Goal: Task Accomplishment & Management: Complete application form

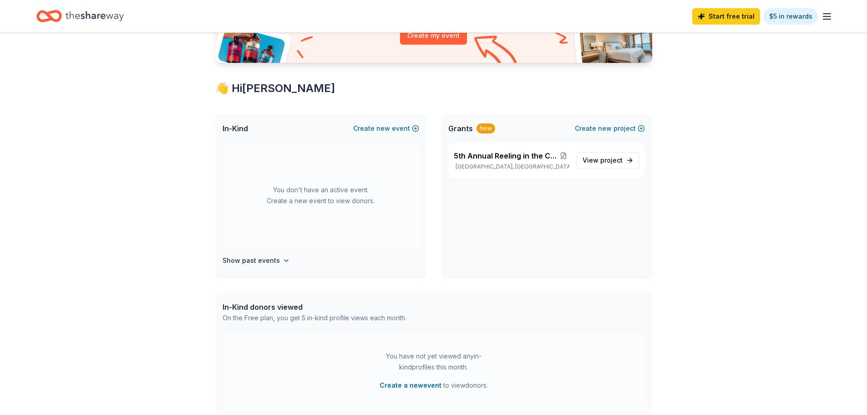
scroll to position [137, 0]
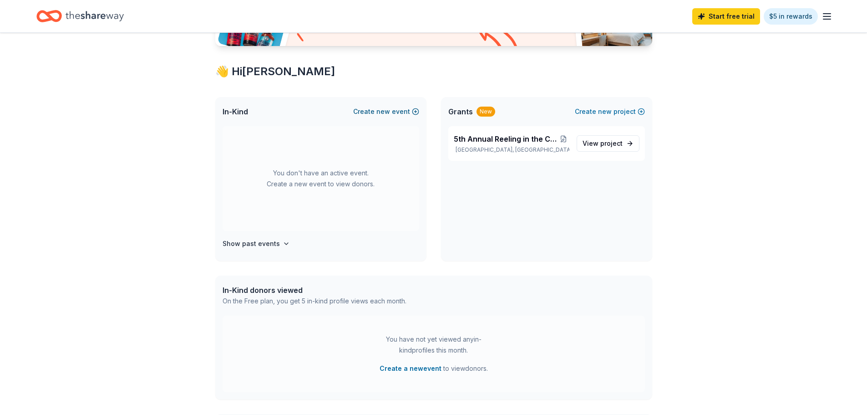
click at [379, 109] on span "new" at bounding box center [384, 111] width 14 height 11
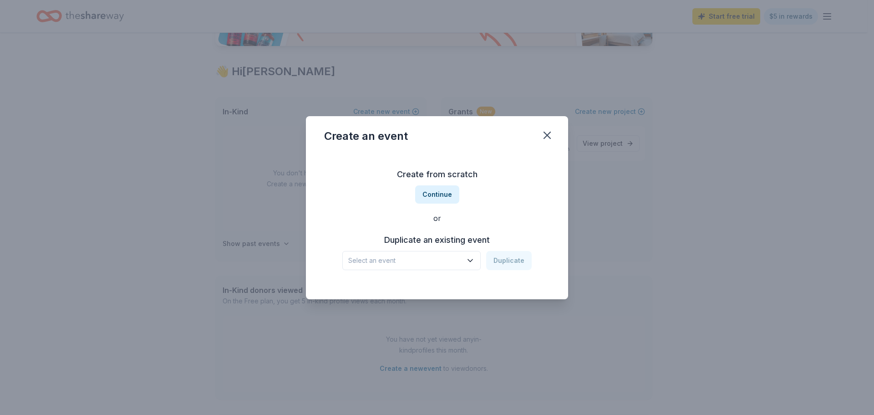
click at [470, 259] on icon "button" at bounding box center [470, 260] width 5 height 2
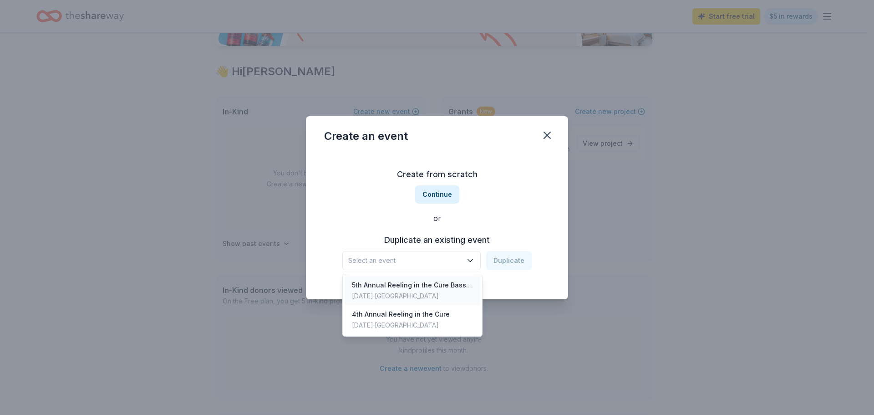
click at [433, 292] on div "[DATE] · [GEOGRAPHIC_DATA]" at bounding box center [412, 295] width 121 height 11
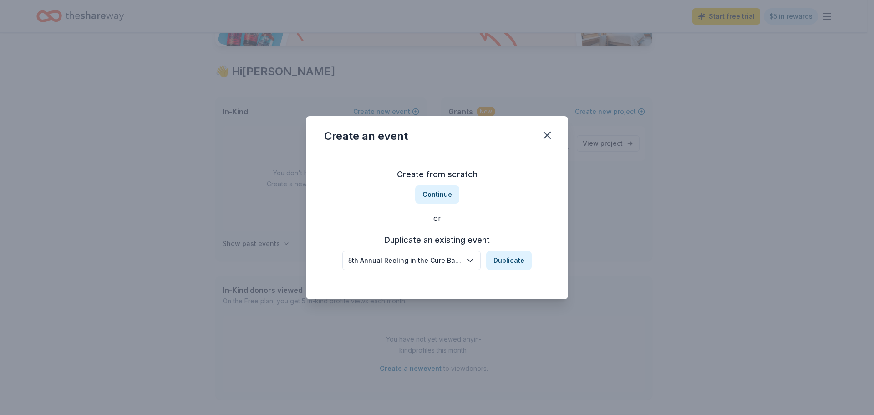
click at [358, 261] on div "5th Annual Reeling in the Cure Bass Tournament at [GEOGRAPHIC_DATA]" at bounding box center [405, 260] width 114 height 11
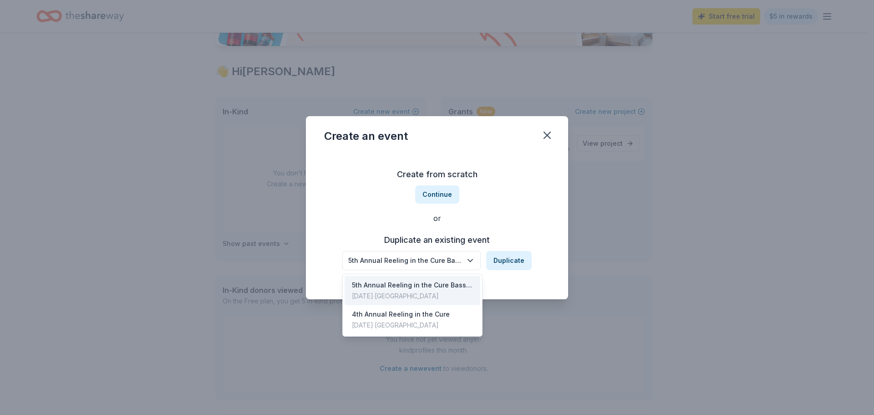
click at [353, 259] on div "5th Annual Reeling in the Cure Bass Tournament at [GEOGRAPHIC_DATA]" at bounding box center [405, 260] width 114 height 11
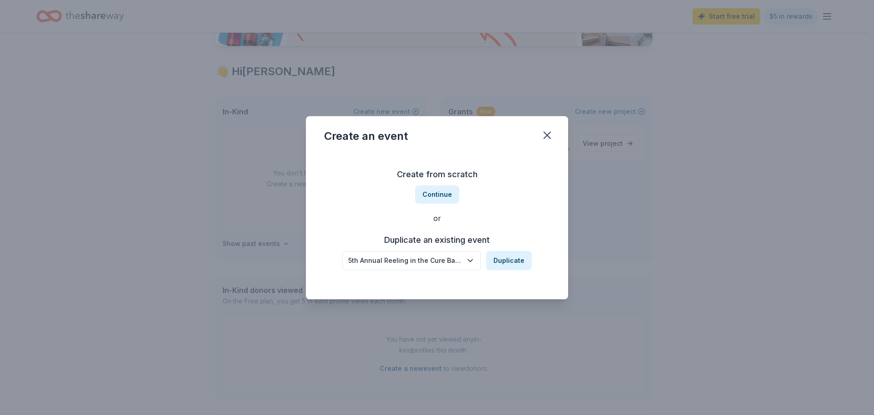
click at [361, 259] on div "5th Annual Reeling in the Cure Bass Tournament at [GEOGRAPHIC_DATA]" at bounding box center [405, 260] width 114 height 11
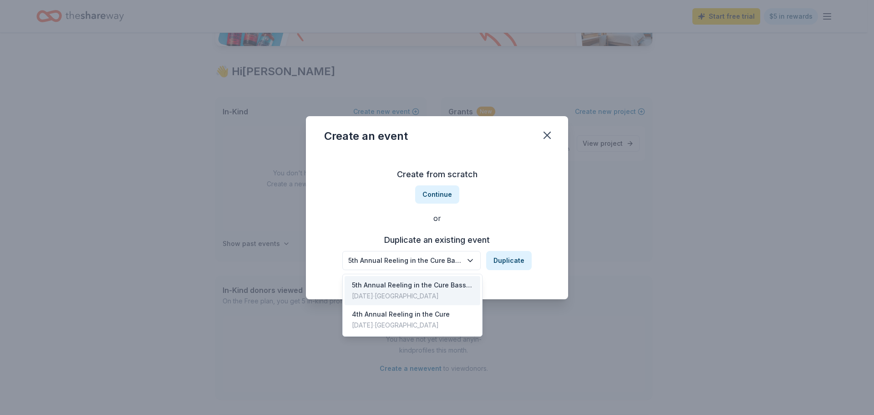
click at [379, 259] on div "5th Annual Reeling in the Cure Bass Tournament at [GEOGRAPHIC_DATA]" at bounding box center [405, 260] width 114 height 11
click at [469, 260] on icon "button" at bounding box center [470, 260] width 9 height 9
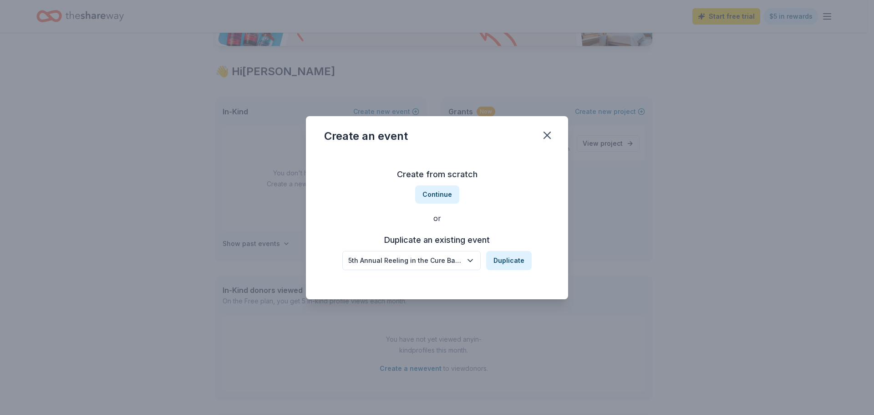
click at [389, 265] on div "5th Annual Reeling in the Cure Bass Tournament at [GEOGRAPHIC_DATA]" at bounding box center [405, 260] width 114 height 11
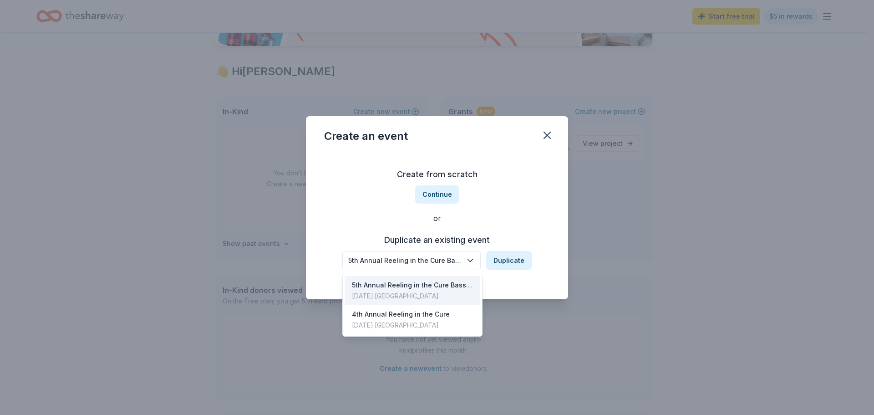
click at [366, 264] on div "5th Annual Reeling in the Cure Bass Tournament at [GEOGRAPHIC_DATA]" at bounding box center [405, 260] width 114 height 11
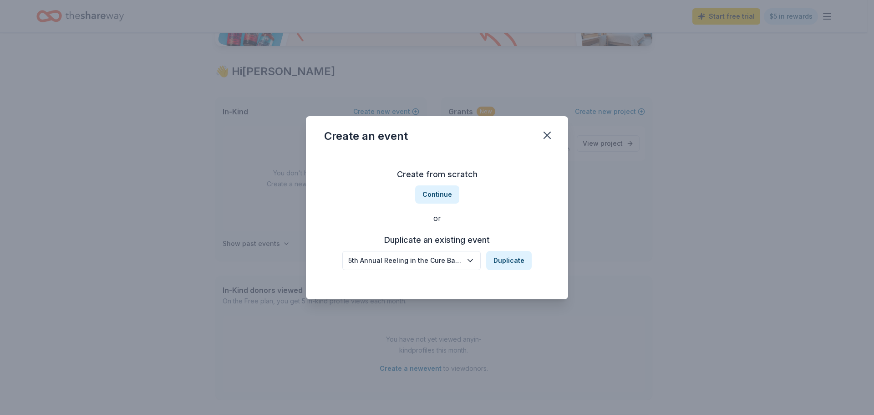
click at [357, 261] on div "5th Annual Reeling in the Cure Bass Tournament at [GEOGRAPHIC_DATA]" at bounding box center [405, 260] width 114 height 11
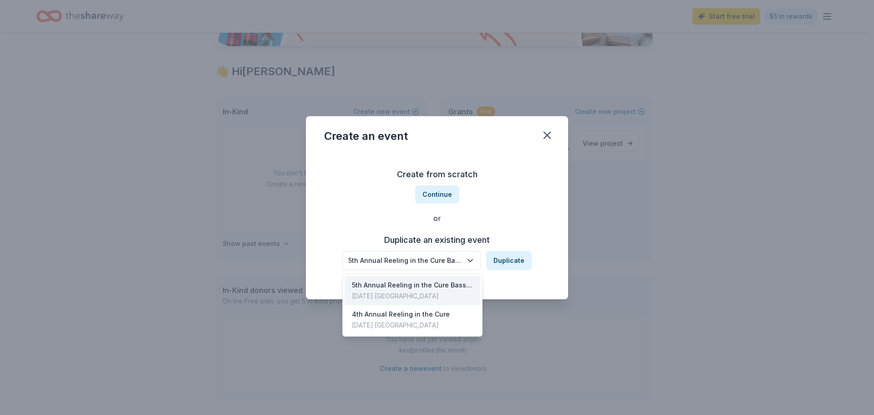
click at [469, 258] on icon "button" at bounding box center [470, 260] width 9 height 9
drag, startPoint x: 526, startPoint y: 235, endPoint x: 476, endPoint y: 223, distance: 51.1
click at [525, 235] on div "Duplicate an existing event 5th Annual Reeling in the Cure Bass Tournament at […" at bounding box center [437, 251] width 226 height 37
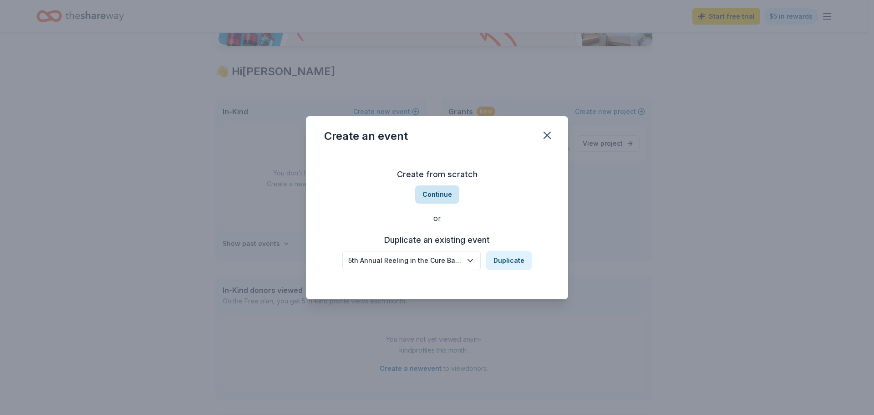
click at [438, 188] on button "Continue" at bounding box center [437, 194] width 44 height 18
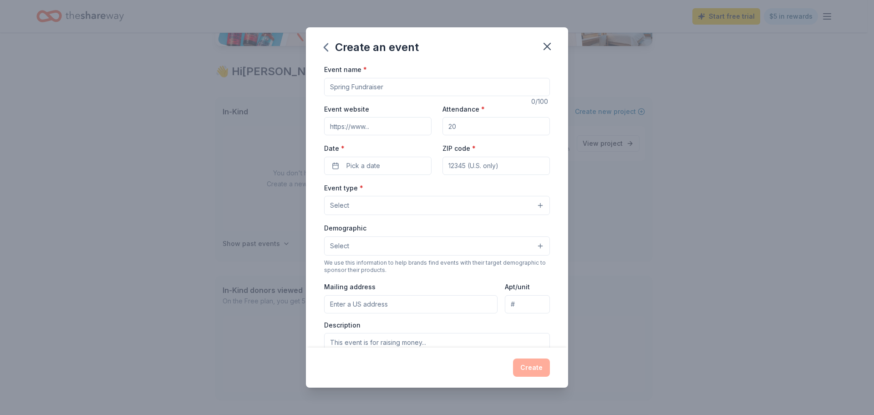
drag, startPoint x: 374, startPoint y: 89, endPoint x: 329, endPoint y: 91, distance: 45.6
click at [329, 91] on input "Event name *" at bounding box center [437, 87] width 226 height 18
click at [392, 82] on input "Event name *" at bounding box center [437, 87] width 226 height 18
drag, startPoint x: 392, startPoint y: 84, endPoint x: 342, endPoint y: 87, distance: 50.2
click at [342, 87] on input "Event name *" at bounding box center [437, 87] width 226 height 18
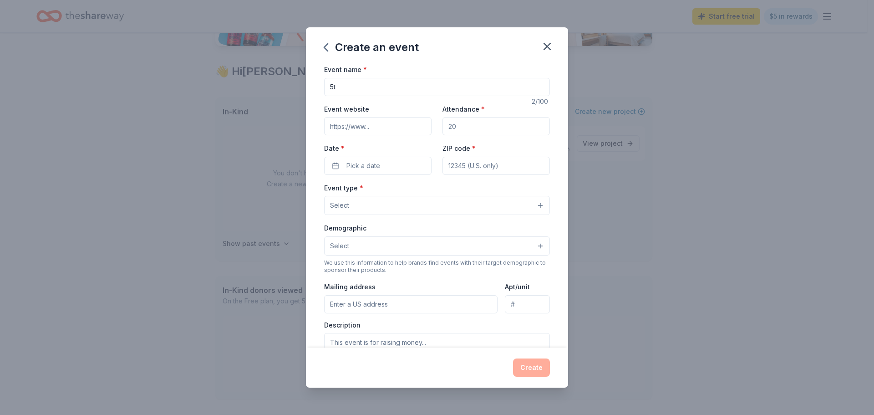
type input "5"
type input "6th Annual Reeling in the Cure"
click at [548, 42] on icon "button" at bounding box center [547, 46] width 13 height 13
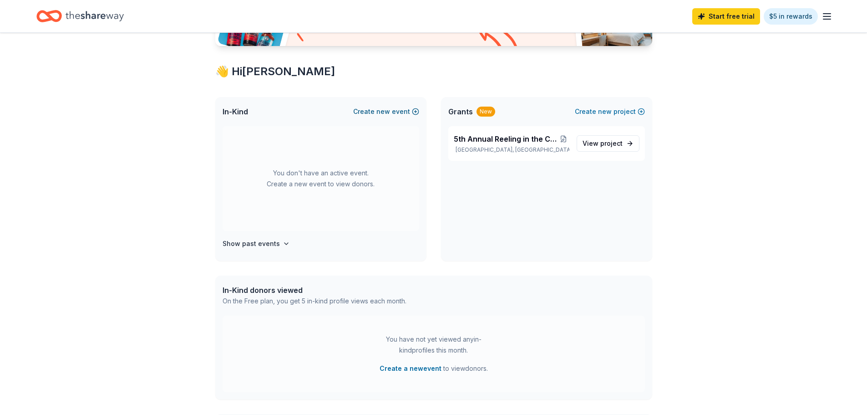
click at [399, 109] on button "Create new event" at bounding box center [386, 111] width 66 height 11
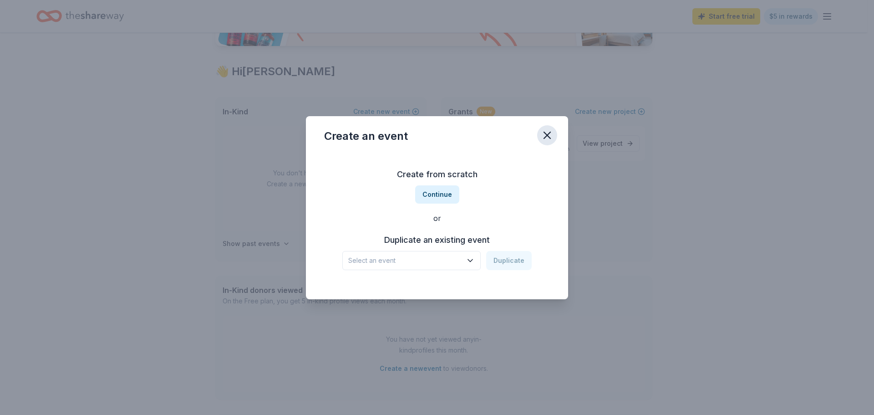
click at [549, 136] on icon "button" at bounding box center [547, 135] width 13 height 13
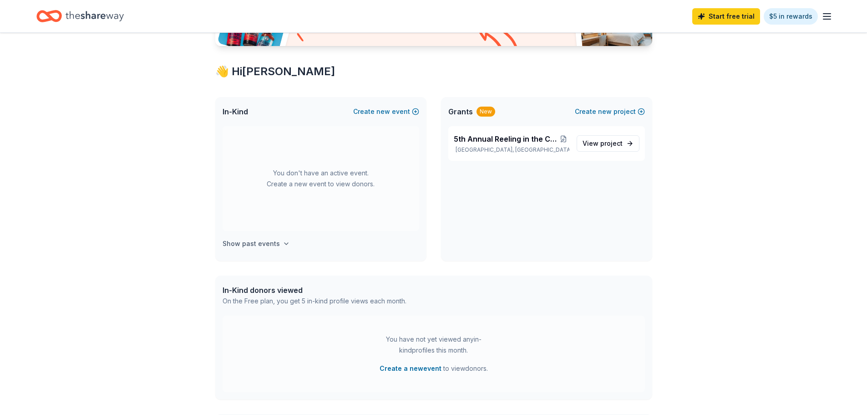
click at [278, 246] on button "Show past events" at bounding box center [256, 243] width 67 height 11
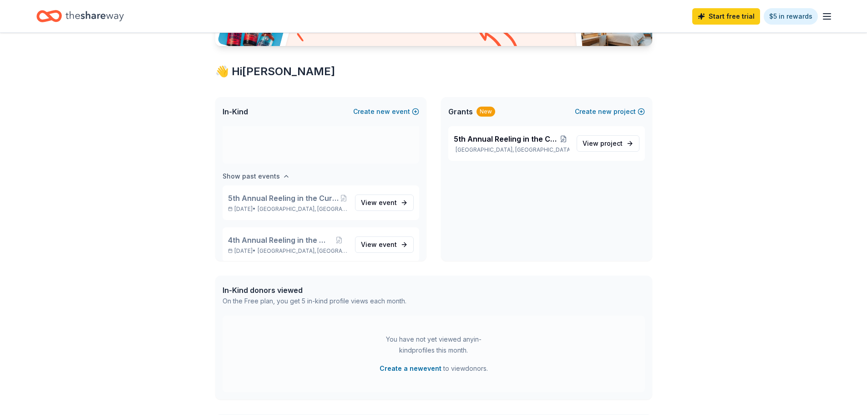
scroll to position [76, 0]
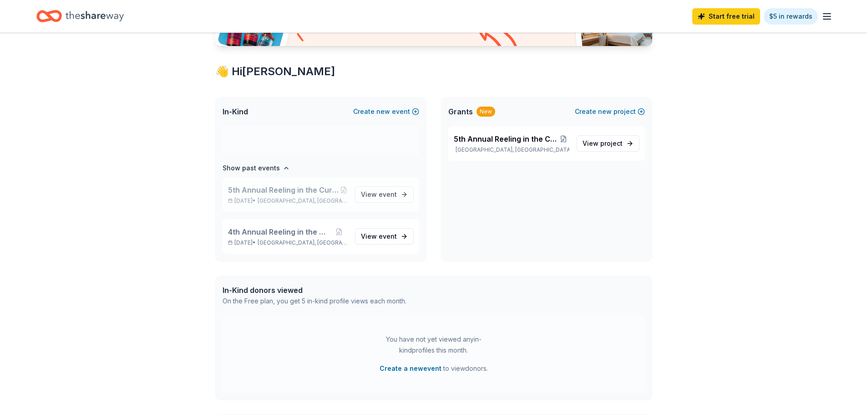
click at [258, 183] on div "5th Annual Reeling in the Cure Bass Tournament at [GEOGRAPHIC_DATA] [DATE] • [G…" at bounding box center [321, 194] width 197 height 35
click at [382, 199] on span "View event" at bounding box center [379, 194] width 36 height 11
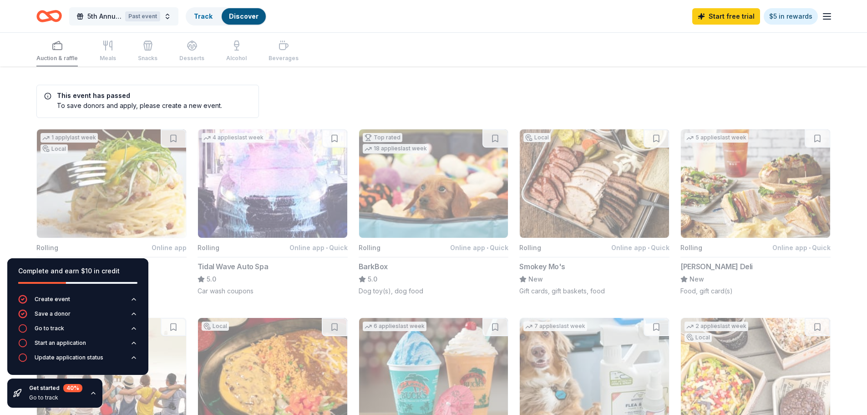
click at [97, 16] on span "5th Annual Reeling in the Cure Bass Tournament at [GEOGRAPHIC_DATA]" at bounding box center [104, 16] width 34 height 11
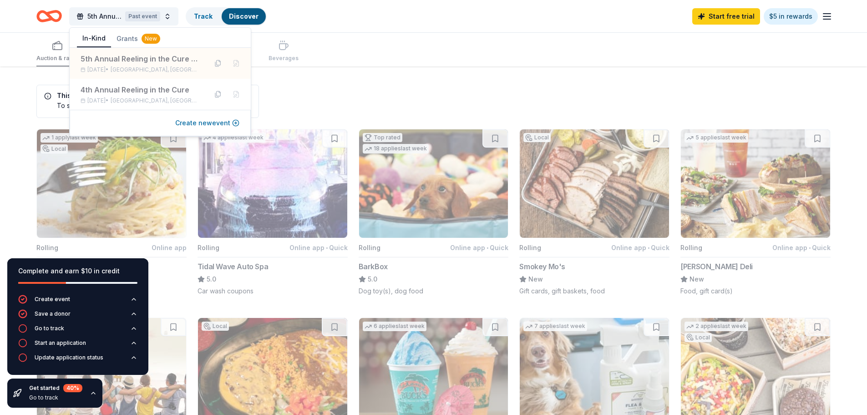
click at [201, 122] on button "Create new event" at bounding box center [207, 122] width 64 height 11
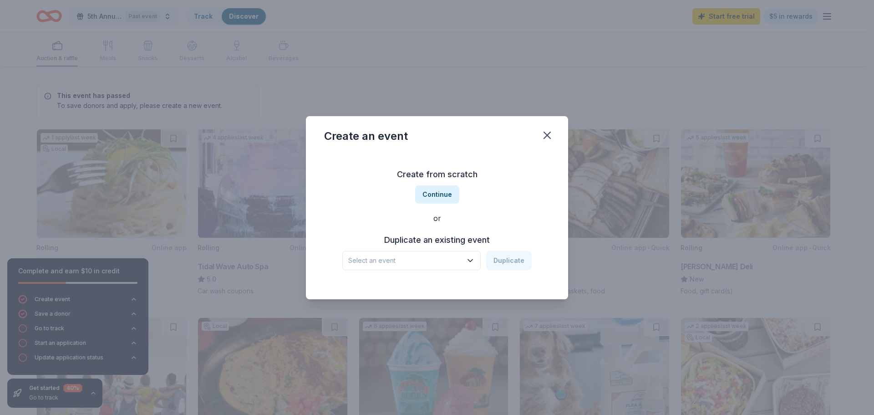
click at [425, 256] on span "Select an event" at bounding box center [405, 260] width 114 height 11
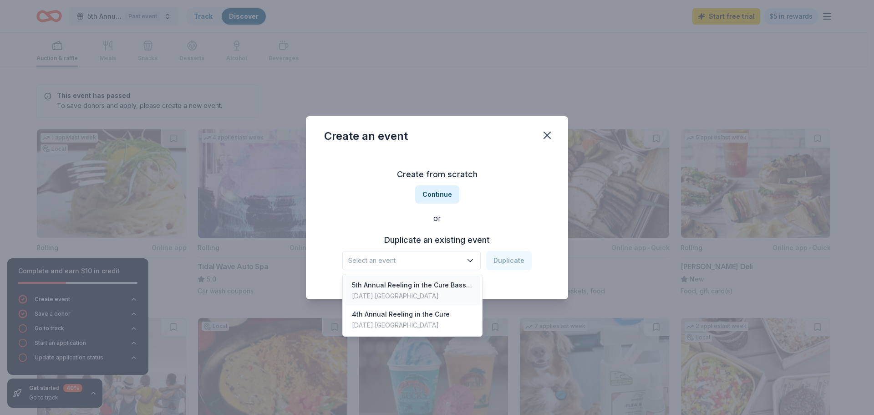
click at [407, 282] on div "5th Annual Reeling in the Cure Bass Tournament at [GEOGRAPHIC_DATA]" at bounding box center [412, 285] width 121 height 11
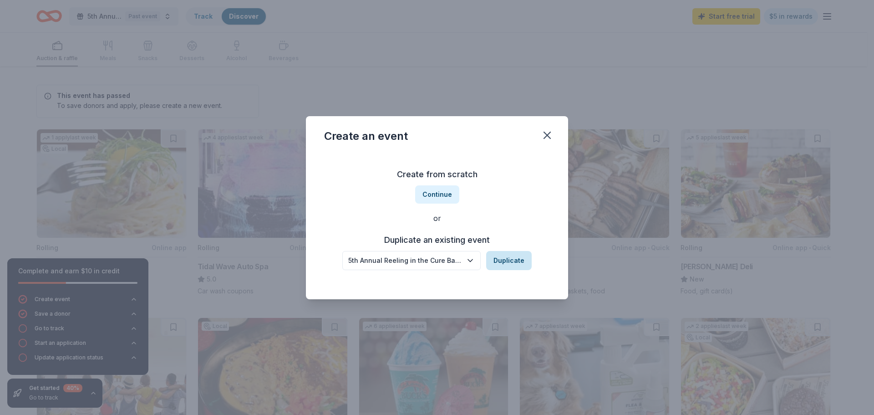
click at [496, 265] on button "Duplicate" at bounding box center [509, 260] width 46 height 19
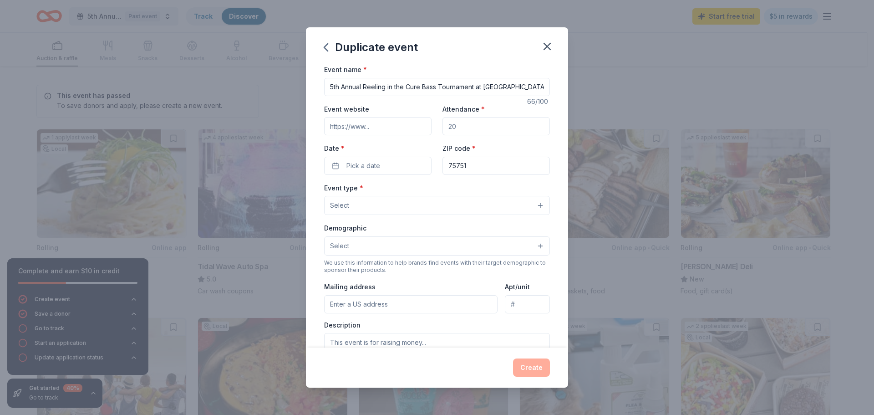
click at [333, 86] on input "5th Annual Reeling in the Cure Bass Tournament at [GEOGRAPHIC_DATA]" at bounding box center [437, 87] width 226 height 18
type input "6th Annual Reeling in the Cure Bass Tournament at [GEOGRAPHIC_DATA]"
click at [395, 126] on input "Event website" at bounding box center [377, 126] width 107 height 18
click at [460, 126] on input "Attendance *" at bounding box center [496, 126] width 107 height 18
click at [460, 124] on input "Attendance *" at bounding box center [496, 126] width 107 height 18
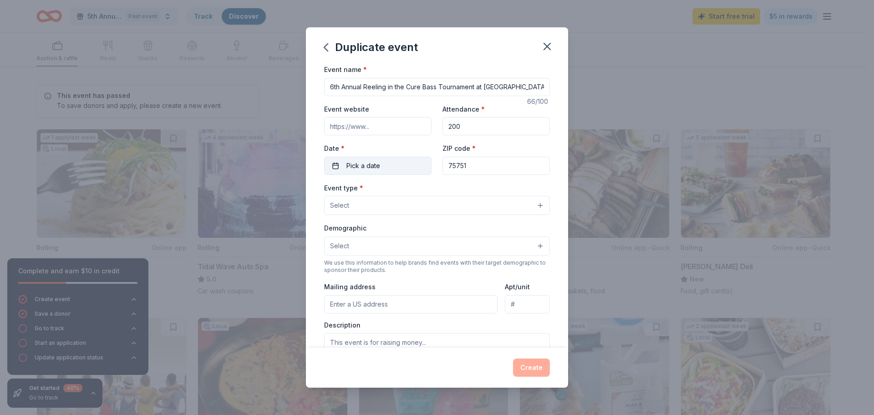
type input "200"
click at [336, 168] on button "Pick a date" at bounding box center [377, 166] width 107 height 18
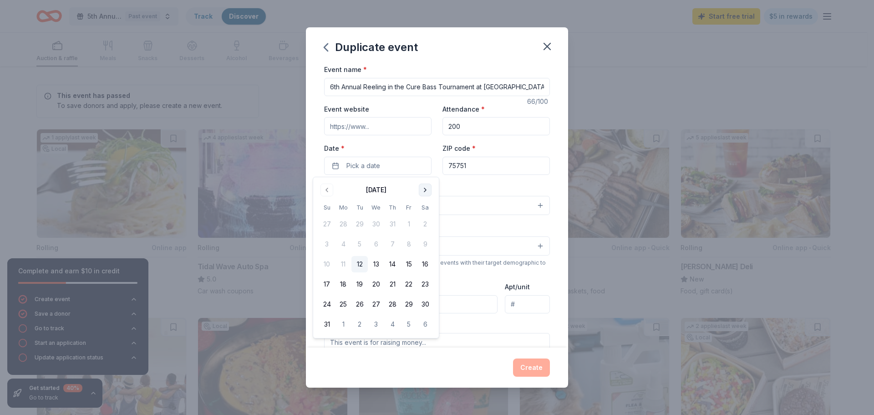
click at [424, 191] on button "Go to next month" at bounding box center [425, 189] width 13 height 13
click at [424, 264] on button "18" at bounding box center [425, 264] width 16 height 16
click at [469, 168] on input "75751" at bounding box center [496, 166] width 107 height 18
click at [369, 203] on button "Select" at bounding box center [437, 205] width 226 height 19
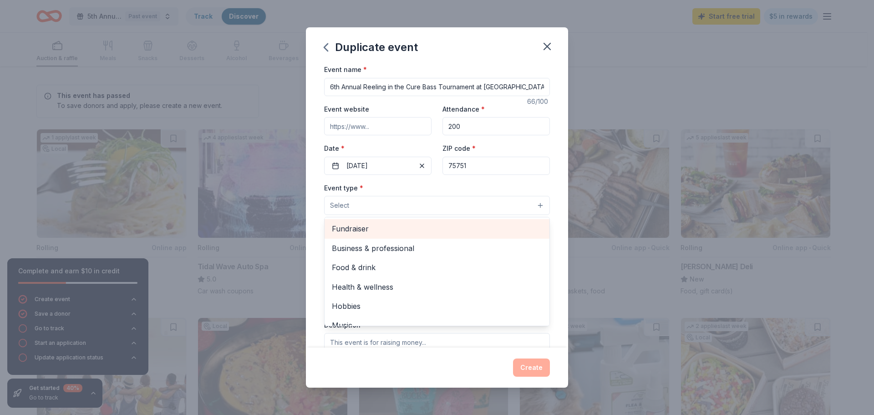
click at [364, 229] on span "Fundraiser" at bounding box center [437, 229] width 210 height 12
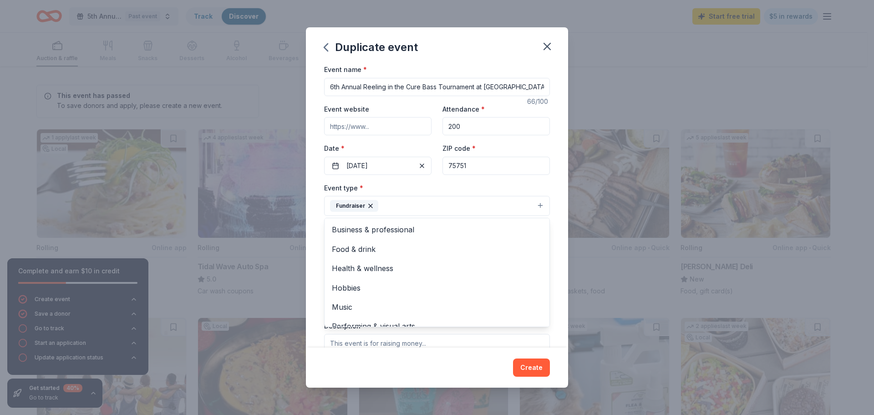
click at [533, 183] on div "Event type * Fundraiser Business & professional Food & drink Health & wellness …" at bounding box center [437, 199] width 226 height 34
click at [379, 248] on button "Select" at bounding box center [437, 246] width 226 height 19
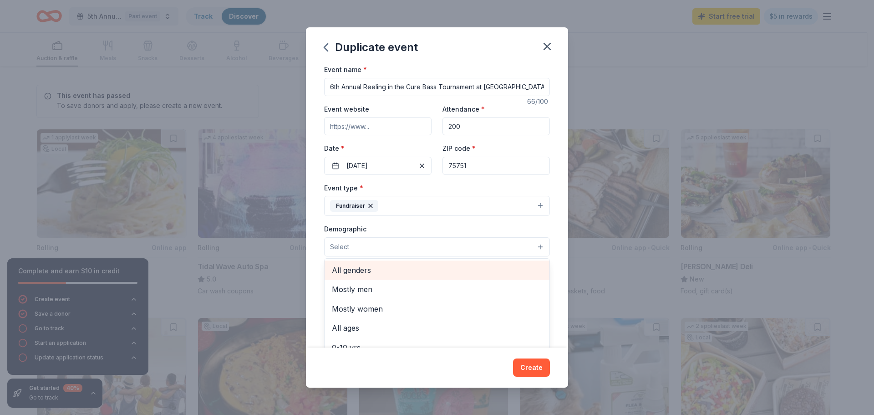
click at [365, 268] on span "All genders" at bounding box center [437, 270] width 210 height 12
click at [354, 265] on span "All ages" at bounding box center [437, 269] width 210 height 12
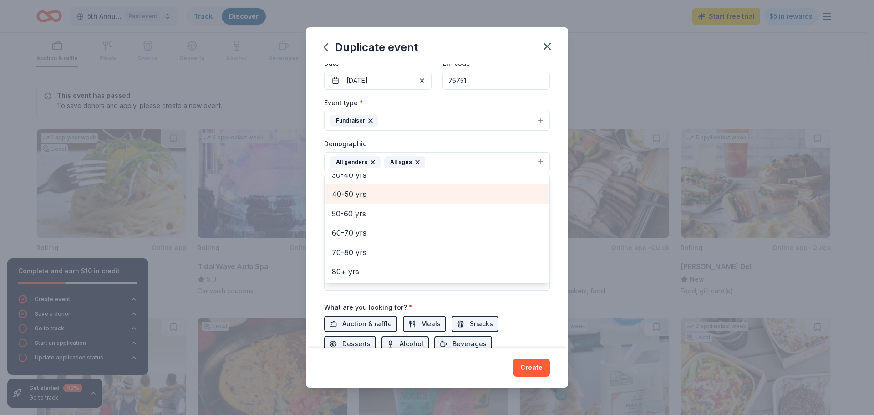
scroll to position [91, 0]
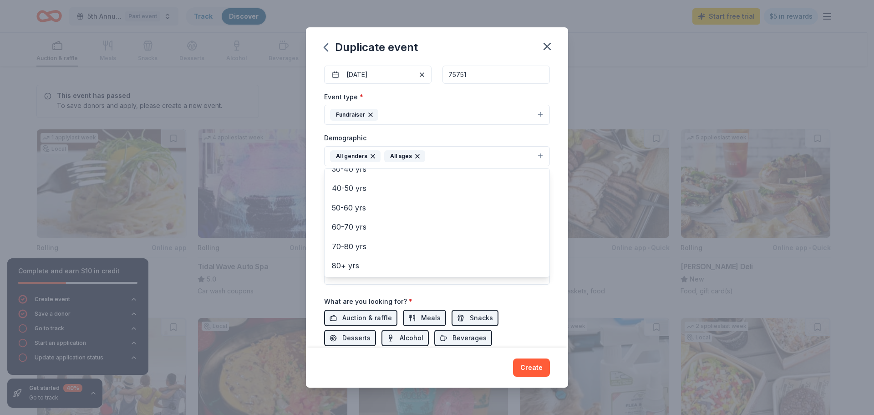
click at [533, 313] on div "Event name * 6th Annual Reeling in the Cure Bass Tournament at [GEOGRAPHIC_DATA…" at bounding box center [437, 184] width 226 height 423
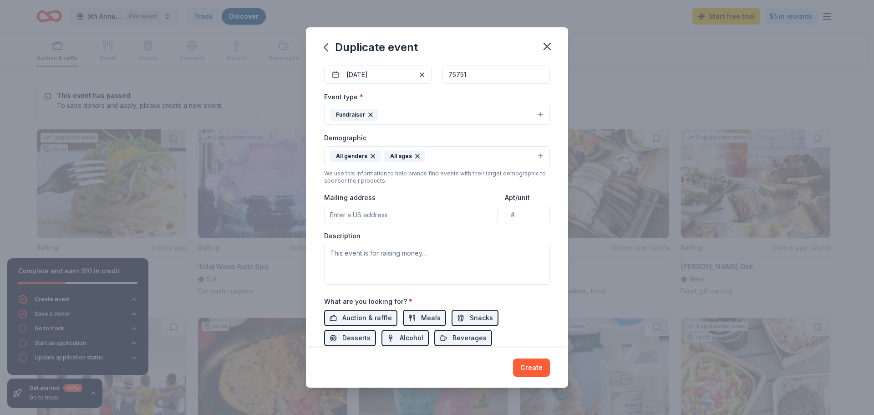
click at [372, 217] on input "Mailing address" at bounding box center [410, 215] width 173 height 18
click at [381, 215] on input "[STREET_ADDRESS]" at bounding box center [410, 215] width 173 height 18
click at [531, 299] on div "What are you looking for? * Auction & raffle Meals Snacks Desserts Alcohol Beve…" at bounding box center [437, 320] width 226 height 51
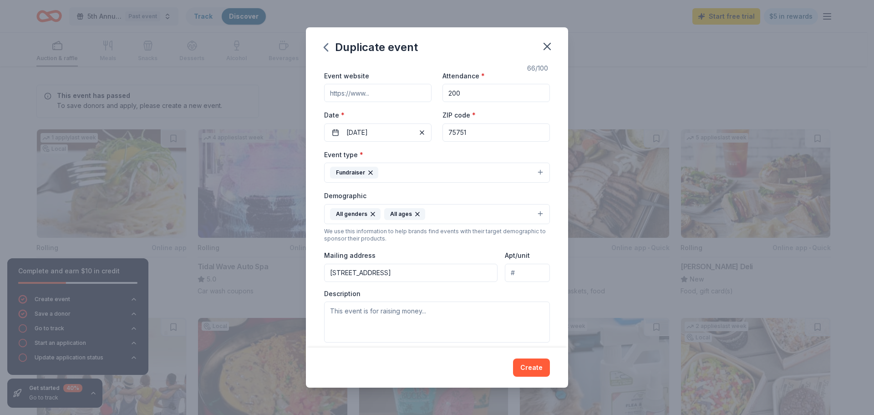
scroll to position [0, 0]
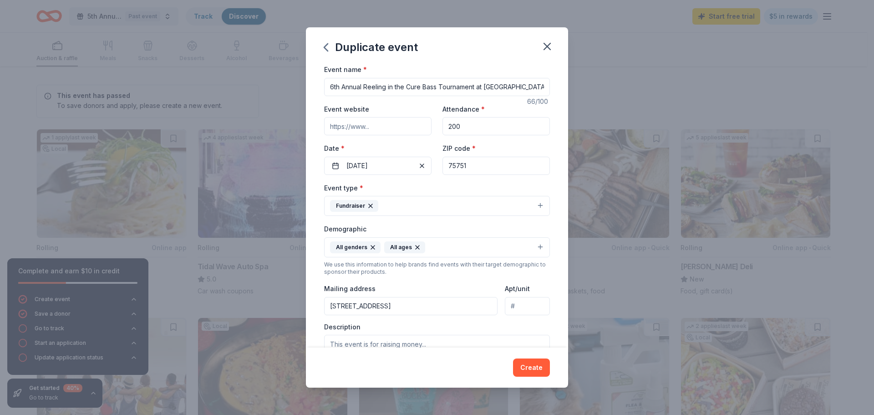
click at [406, 307] on input "[STREET_ADDRESS]" at bounding box center [410, 306] width 173 height 18
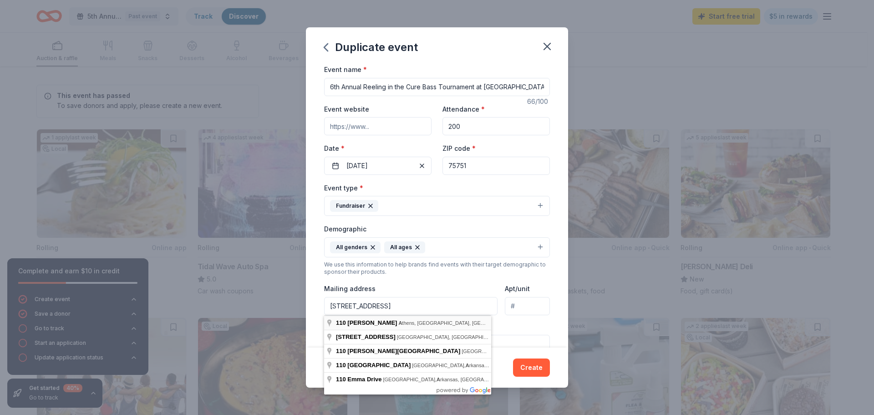
type input "[STREET_ADDRESS]"
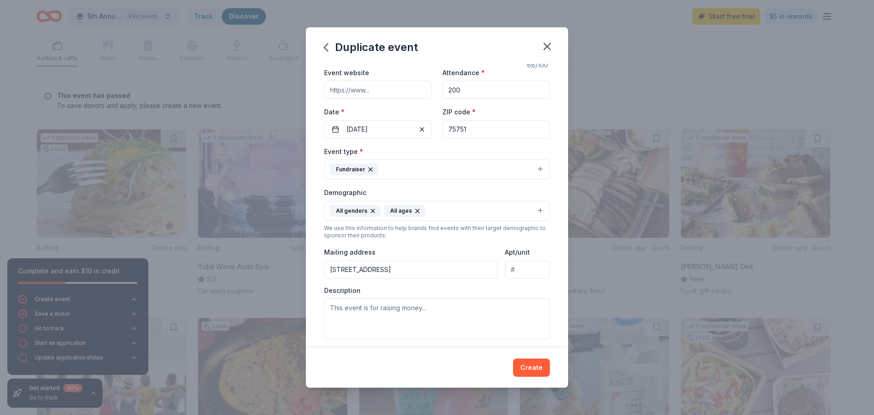
scroll to position [91, 0]
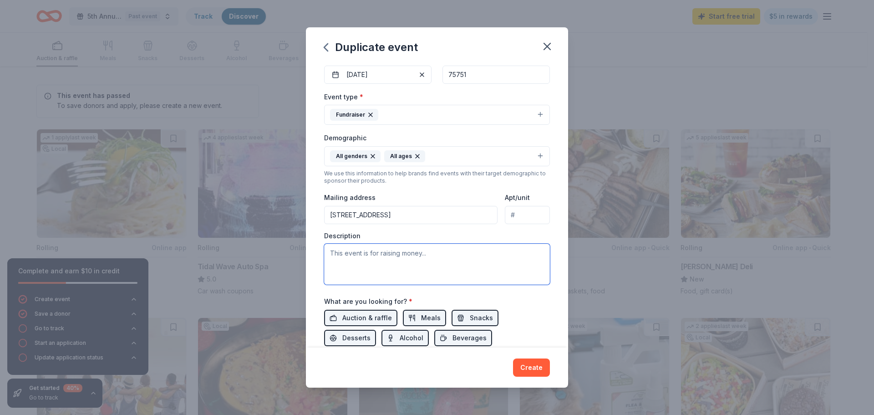
click at [379, 260] on textarea at bounding box center [437, 264] width 226 height 41
click at [338, 255] on textarea at bounding box center [437, 264] width 226 height 41
click at [333, 251] on textarea at bounding box center [437, 264] width 226 height 41
paste textarea "[DATE][DATE], Pink Fishing Inc. will host the 6th Annual Reeling in the Cure Ba…"
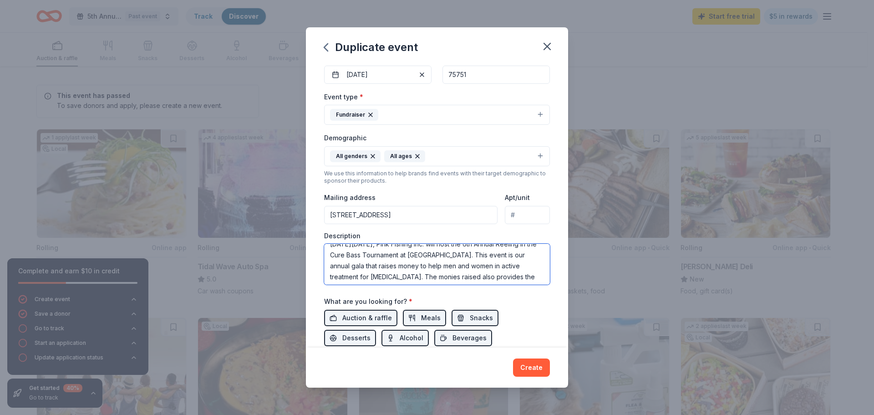
scroll to position [0, 0]
click at [422, 251] on textarea "[DATE][DATE], Pink Fishing Inc. will host the 6th Annual Reeling in the Cure Ba…" at bounding box center [437, 264] width 226 height 41
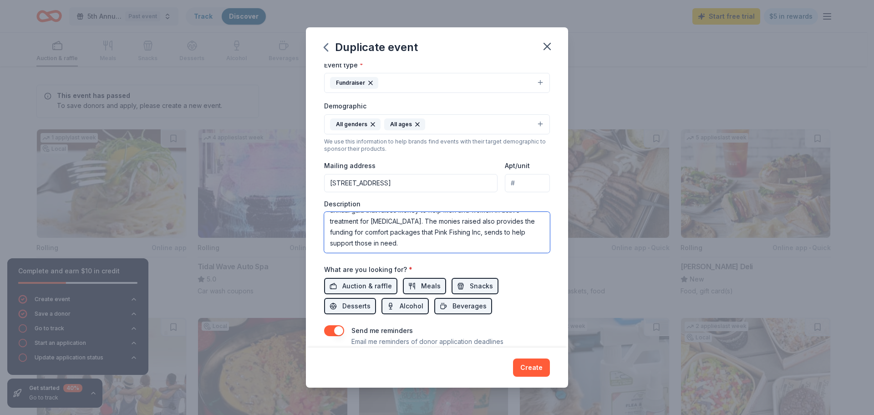
scroll to position [137, 0]
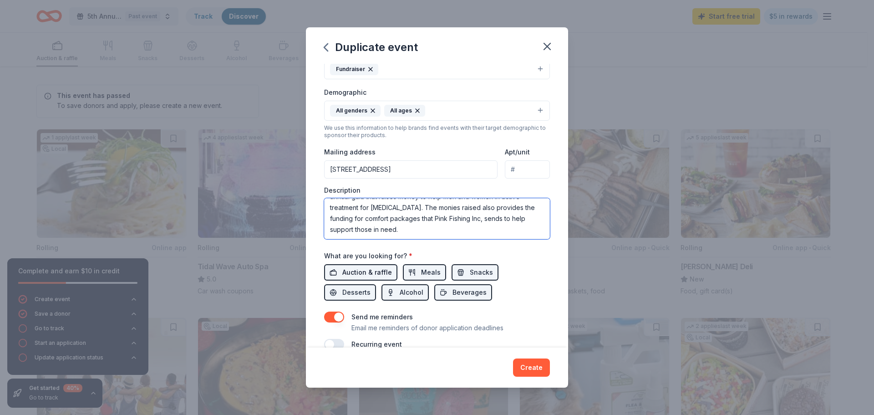
type textarea "[DATE][DATE], Pink Fishing Inc. will host the 6th Annual Reeling in the Cure Ba…"
click at [381, 272] on span "Auction & raffle" at bounding box center [367, 272] width 50 height 11
click at [430, 273] on span "Meals" at bounding box center [431, 272] width 20 height 11
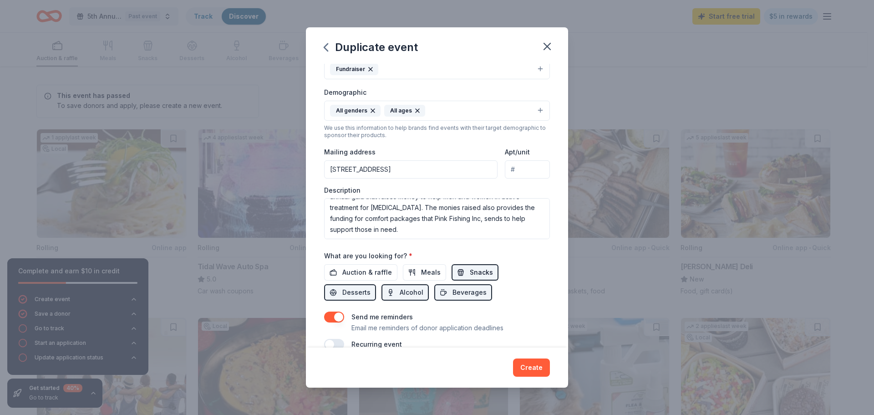
click at [480, 276] on span "Snacks" at bounding box center [481, 272] width 23 height 11
click at [473, 291] on span "Beverages" at bounding box center [470, 292] width 34 height 11
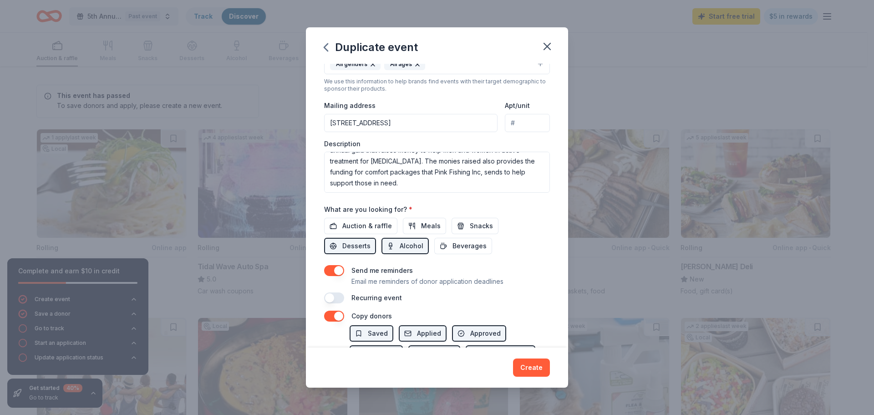
scroll to position [228, 0]
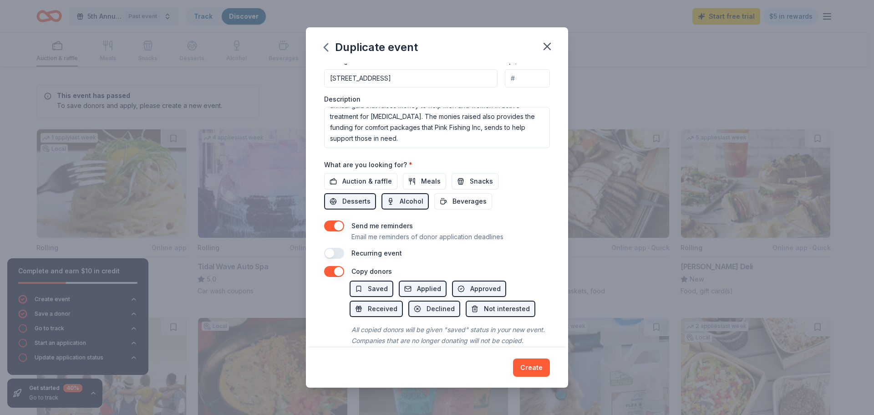
click at [337, 251] on button "button" at bounding box center [334, 253] width 20 height 11
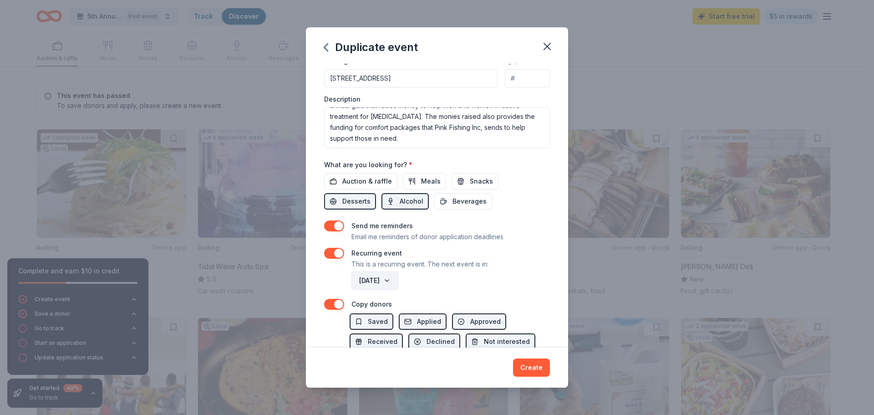
click at [398, 281] on button "[DATE]" at bounding box center [374, 280] width 47 height 18
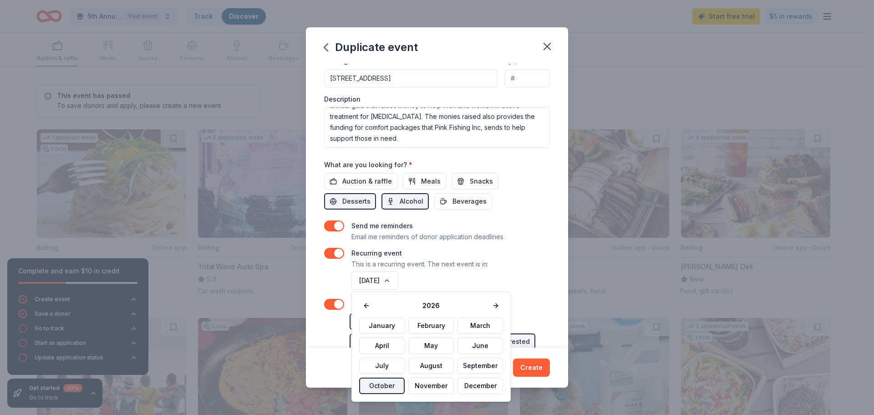
click at [397, 389] on button "October" at bounding box center [382, 385] width 46 height 16
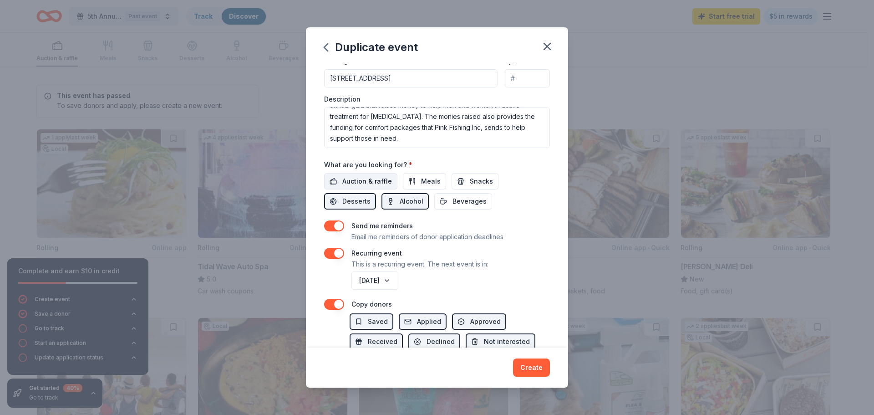
click at [368, 183] on span "Auction & raffle" at bounding box center [367, 181] width 50 height 11
click at [421, 183] on span "Meals" at bounding box center [431, 181] width 20 height 11
click at [472, 202] on span "Beverages" at bounding box center [470, 201] width 34 height 11
click at [476, 182] on span "Snacks" at bounding box center [481, 181] width 23 height 11
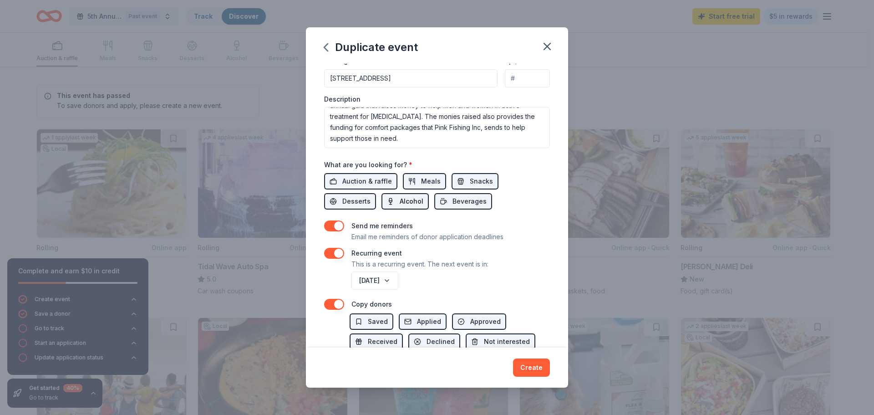
click at [406, 204] on span "Alcohol" at bounding box center [412, 201] width 24 height 11
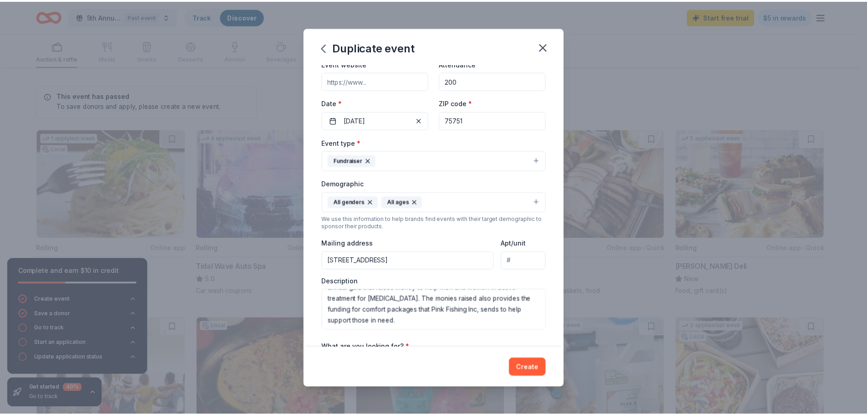
scroll to position [0, 0]
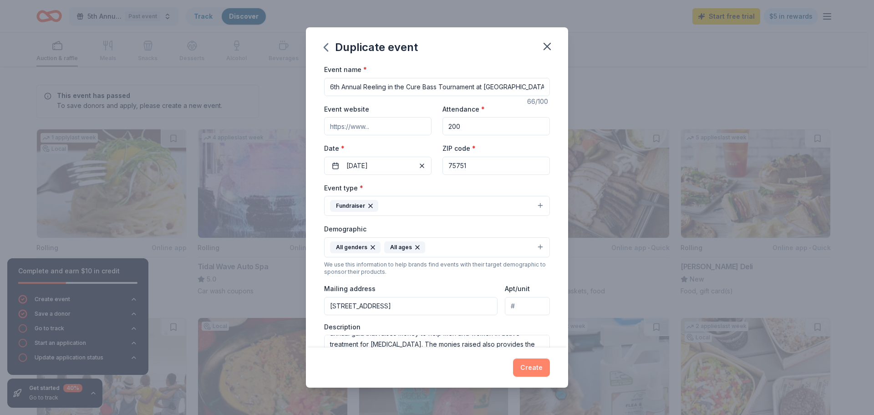
click at [541, 368] on button "Create" at bounding box center [531, 367] width 37 height 18
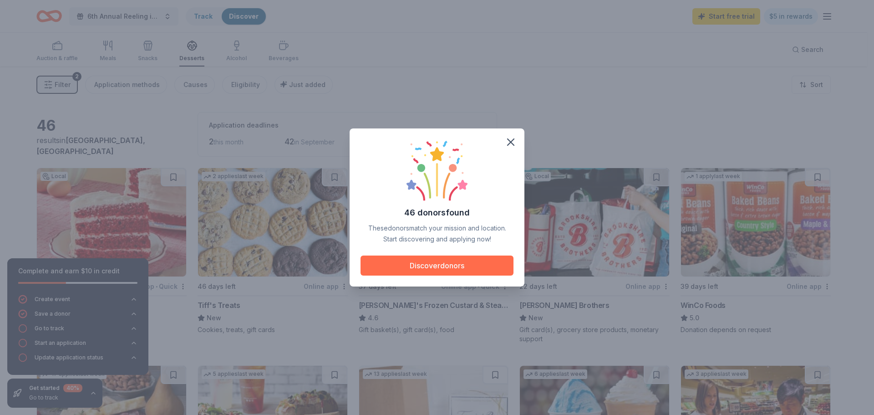
click at [441, 262] on button "Discover donors" at bounding box center [437, 265] width 153 height 20
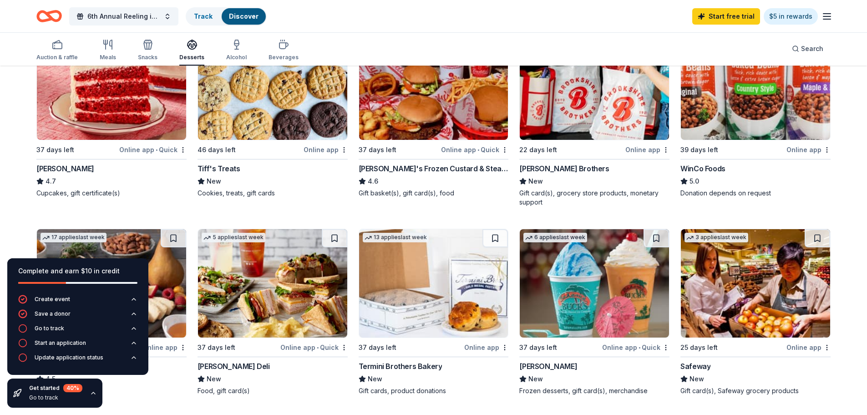
scroll to position [91, 0]
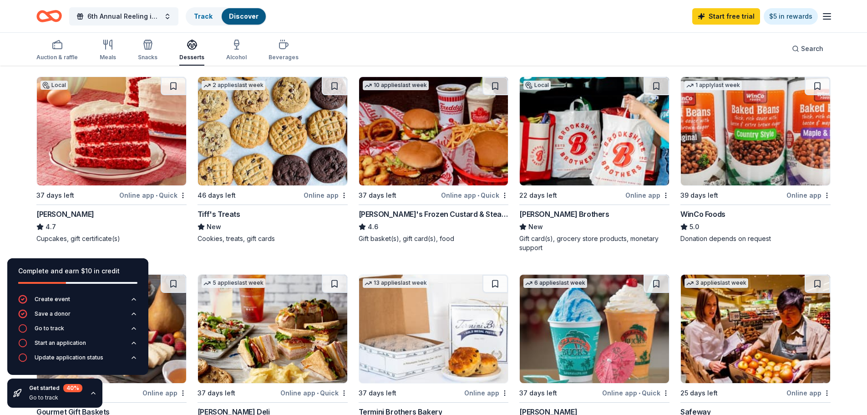
click at [547, 211] on div "[PERSON_NAME] Brothers" at bounding box center [564, 214] width 90 height 11
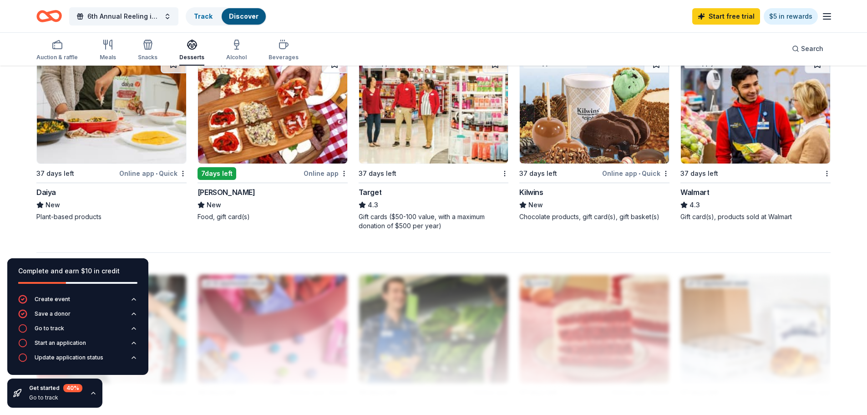
scroll to position [683, 0]
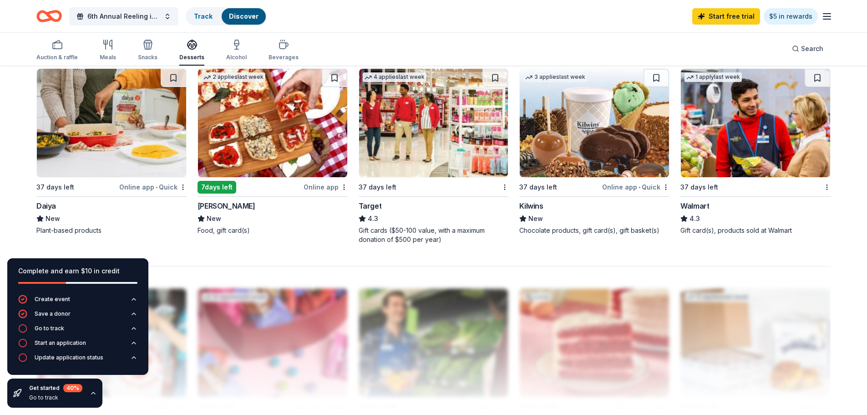
click at [368, 204] on div "Target" at bounding box center [370, 205] width 23 height 11
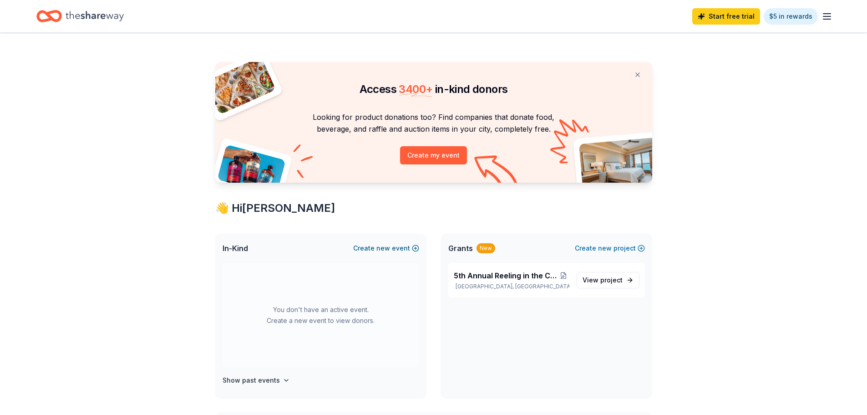
click at [378, 252] on span "new" at bounding box center [384, 248] width 14 height 11
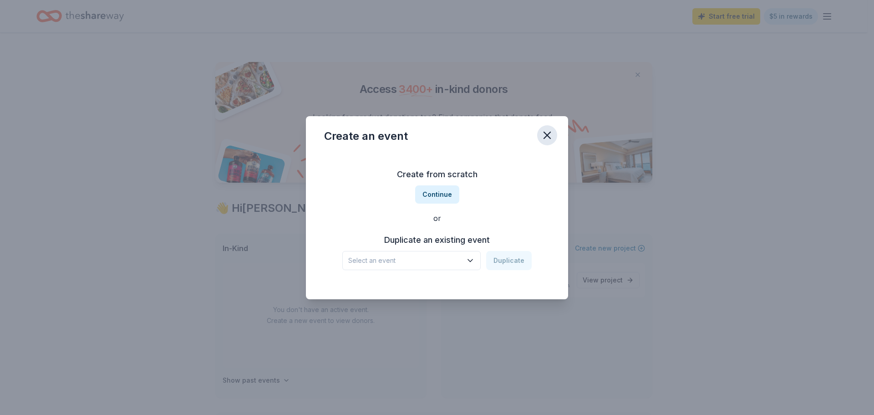
click at [549, 139] on icon "button" at bounding box center [547, 135] width 13 height 13
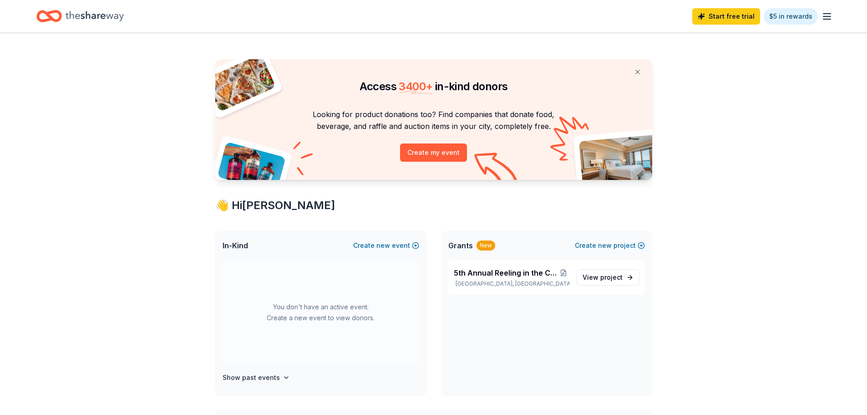
scroll to position [91, 0]
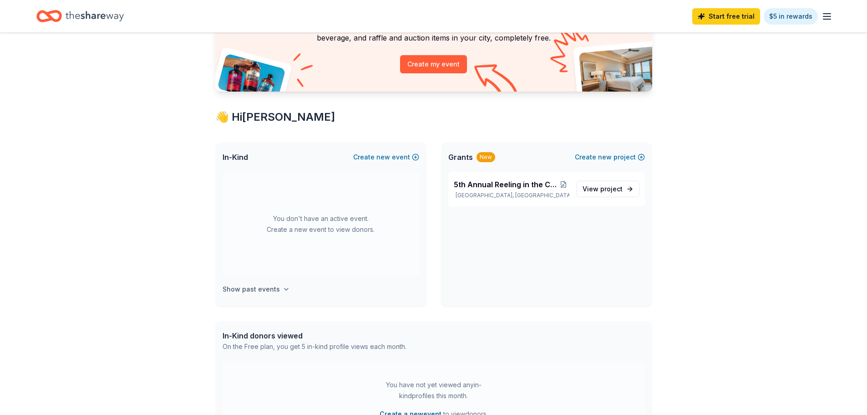
click at [275, 291] on h4 "Show past events" at bounding box center [251, 289] width 57 height 11
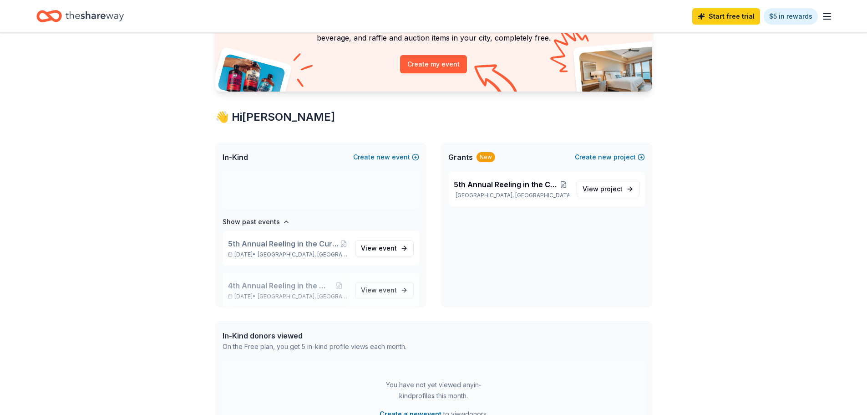
scroll to position [76, 0]
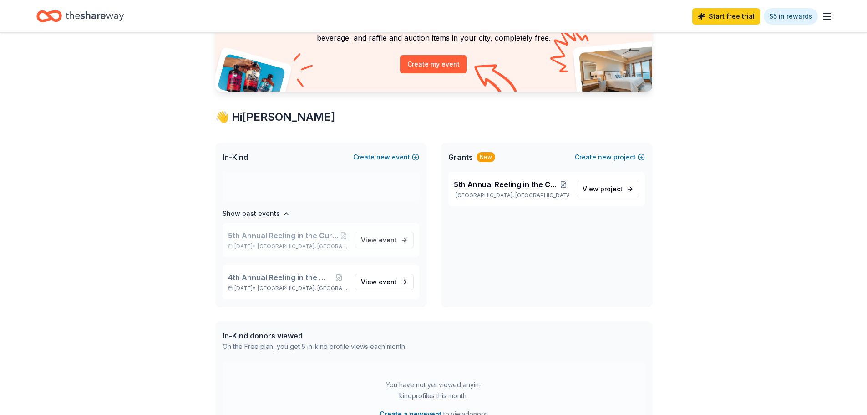
click at [261, 245] on p "Oct 19, 2024 • Athens, TX" at bounding box center [288, 246] width 120 height 7
click at [383, 236] on span "event" at bounding box center [388, 240] width 18 height 8
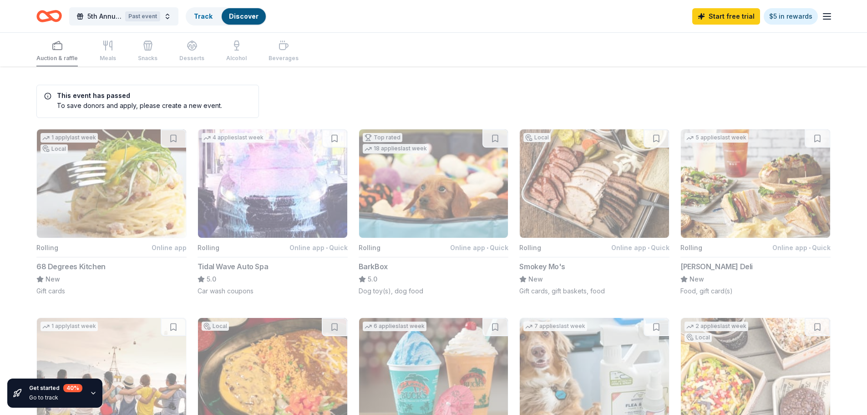
click at [829, 16] on line "button" at bounding box center [827, 16] width 7 height 0
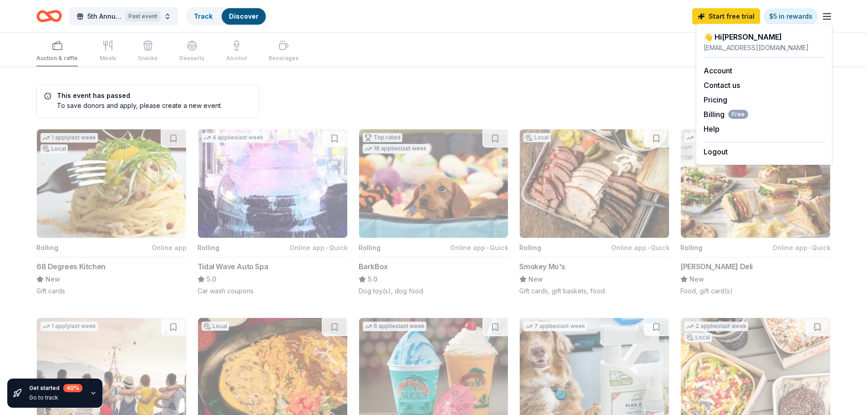
click at [829, 16] on line "button" at bounding box center [827, 16] width 7 height 0
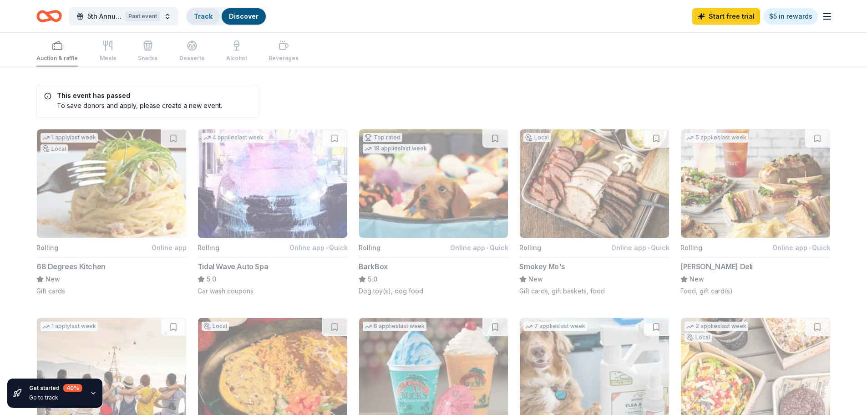
click at [202, 17] on link "Track" at bounding box center [203, 16] width 19 height 8
click at [820, 18] on div "Start free trial $5 in rewards" at bounding box center [762, 15] width 140 height 21
click at [825, 16] on line "button" at bounding box center [827, 16] width 7 height 0
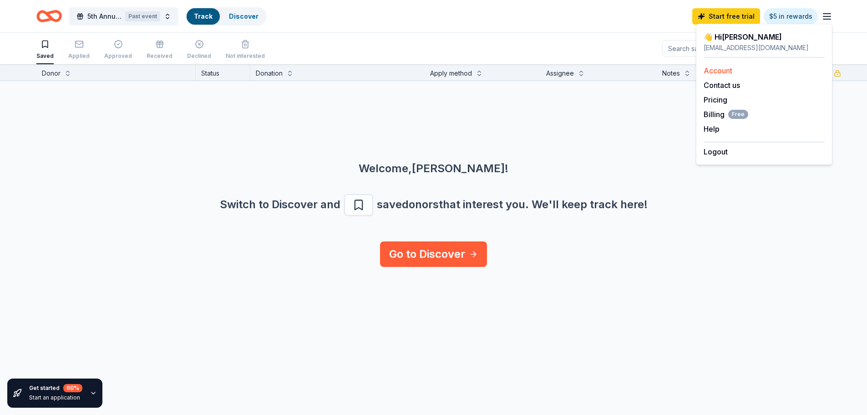
click at [718, 69] on link "Account" at bounding box center [718, 70] width 29 height 9
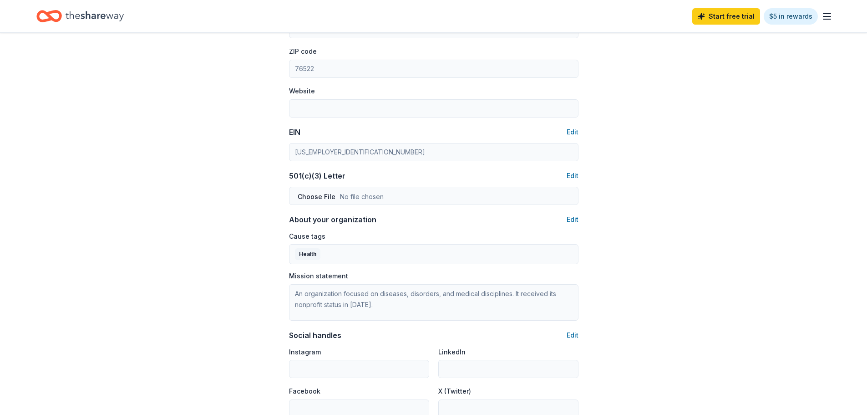
scroll to position [178, 0]
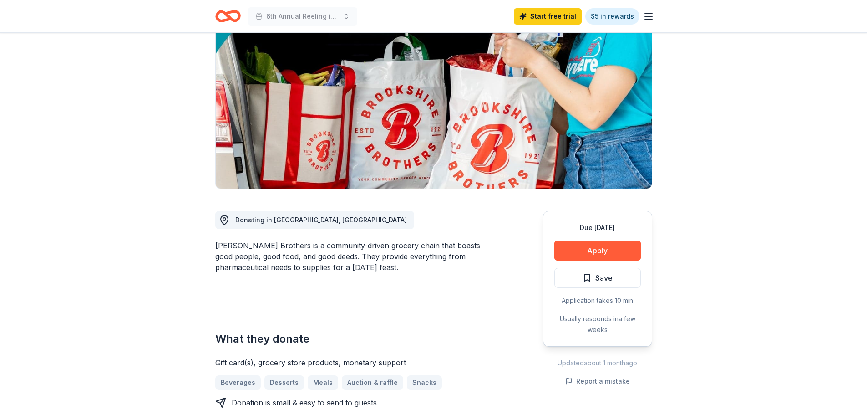
scroll to position [91, 0]
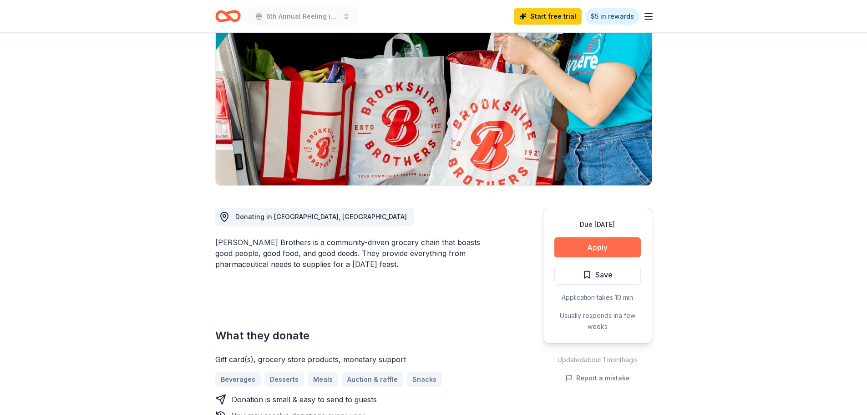
click at [603, 254] on button "Apply" at bounding box center [598, 247] width 87 height 20
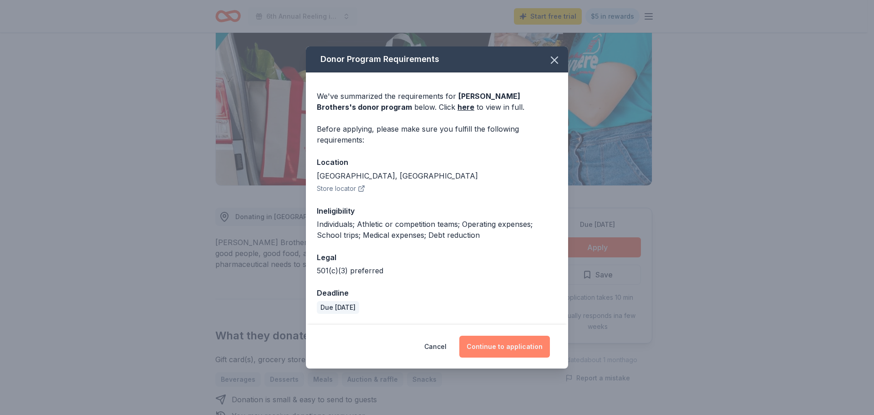
click at [510, 343] on button "Continue to application" at bounding box center [504, 347] width 91 height 22
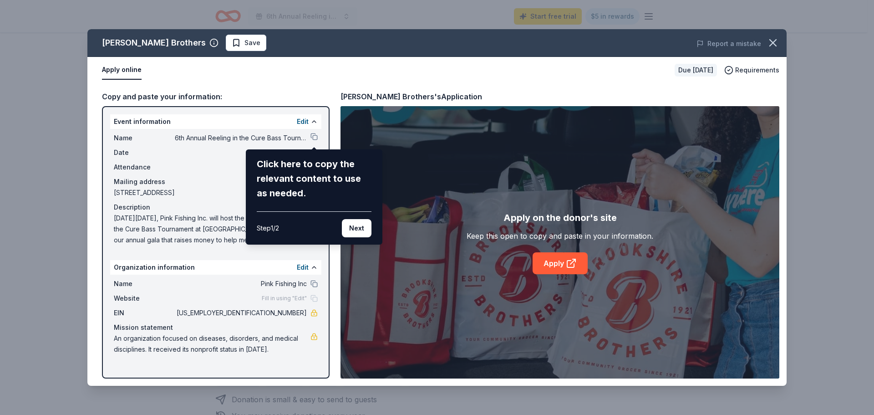
click at [558, 267] on div "Brookshire Brothers Save Report a mistake Apply online Due in 22 days Requireme…" at bounding box center [436, 207] width 699 height 356
click at [353, 224] on button "Next" at bounding box center [357, 228] width 30 height 18
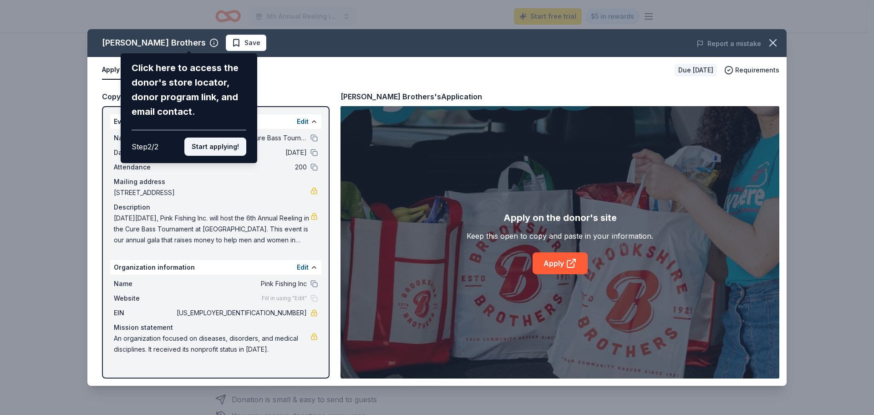
click at [210, 150] on button "Start applying!" at bounding box center [215, 146] width 62 height 18
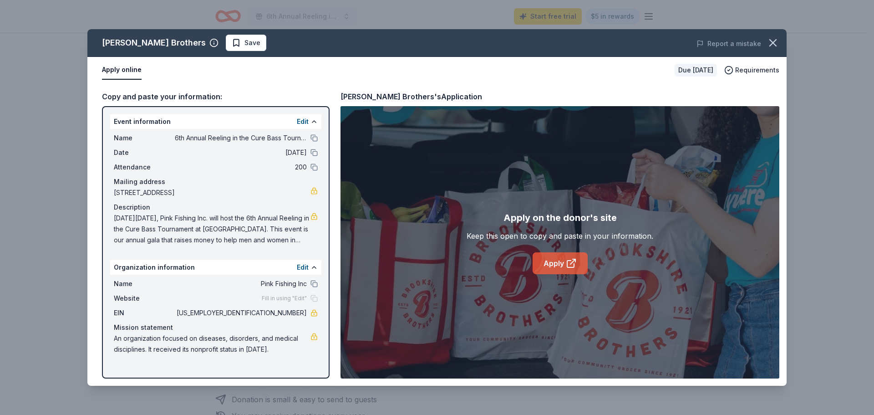
click at [557, 265] on link "Apply" at bounding box center [560, 263] width 55 height 22
drag, startPoint x: 359, startPoint y: 37, endPoint x: 561, endPoint y: 42, distance: 202.2
click at [561, 42] on div "Brookshire Brothers Save Report a mistake" at bounding box center [436, 43] width 699 height 28
click at [284, 313] on span "84-3187339" at bounding box center [241, 312] width 132 height 11
drag, startPoint x: 305, startPoint y: 311, endPoint x: 276, endPoint y: 313, distance: 29.2
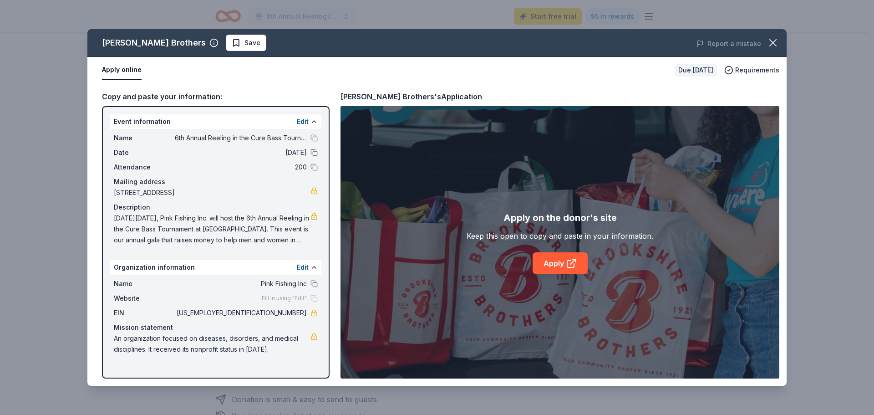
click at [276, 313] on span "84-3187339" at bounding box center [241, 312] width 132 height 11
click at [771, 41] on icon "button" at bounding box center [773, 43] width 6 height 6
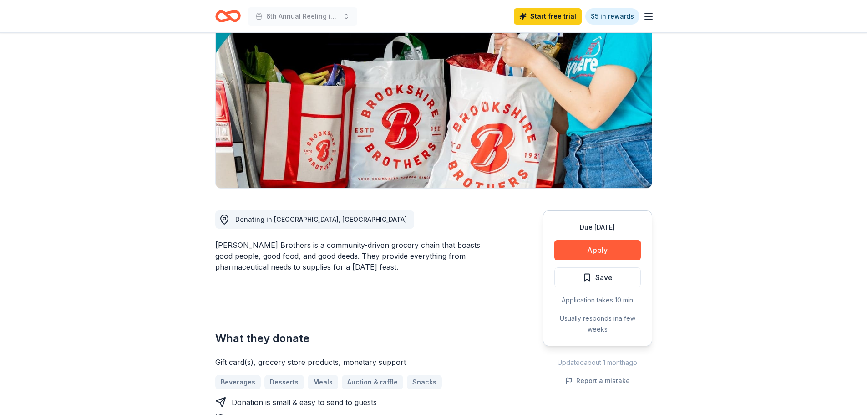
scroll to position [0, 0]
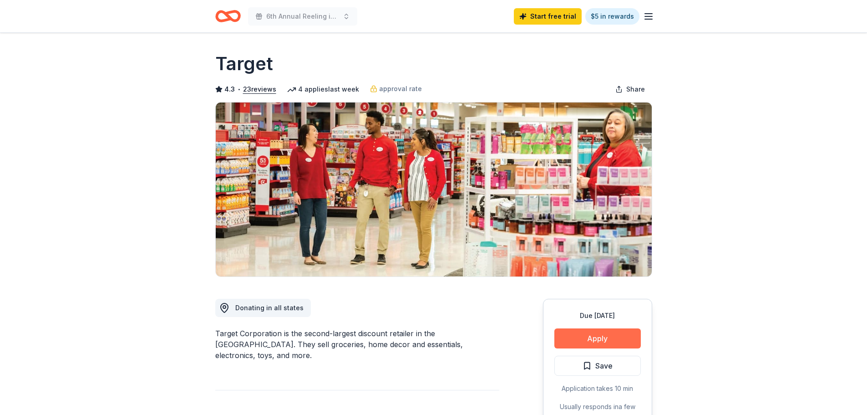
click at [585, 339] on button "Apply" at bounding box center [598, 338] width 87 height 20
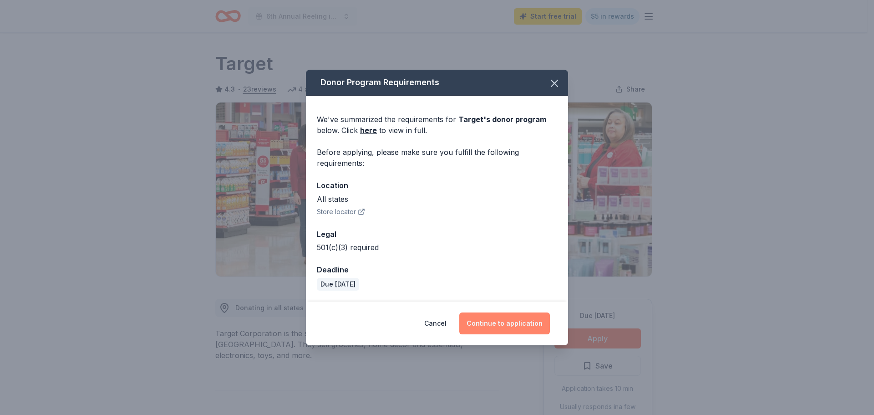
click at [504, 322] on button "Continue to application" at bounding box center [504, 323] width 91 height 22
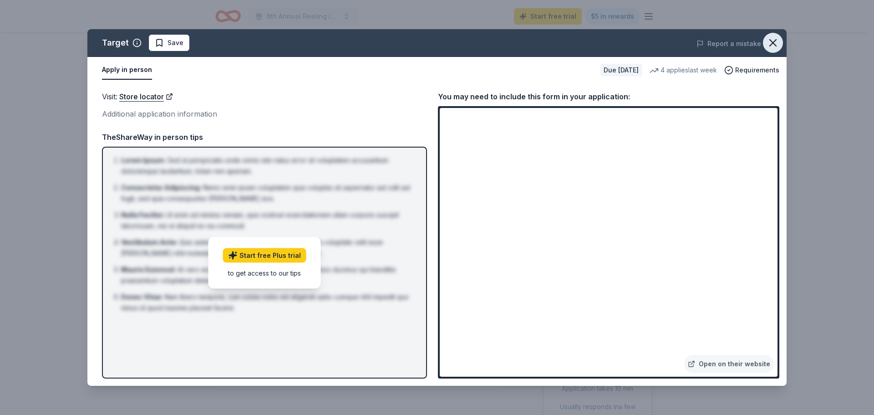
click at [771, 43] on icon "button" at bounding box center [773, 42] width 13 height 13
